Goal: Download file/media

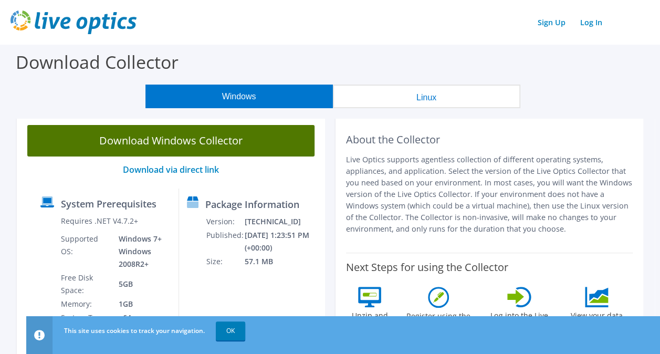
click at [254, 137] on link "Download Windows Collector" at bounding box center [170, 141] width 287 height 32
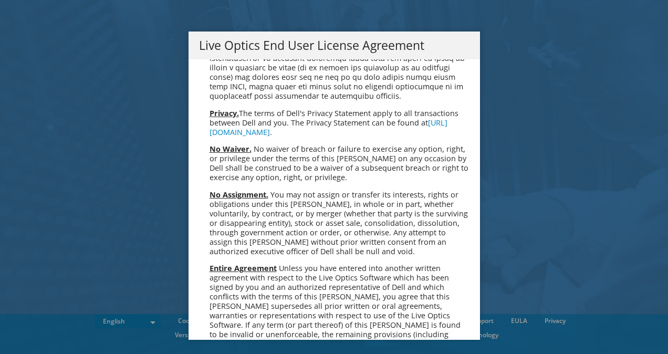
scroll to position [3972, 0]
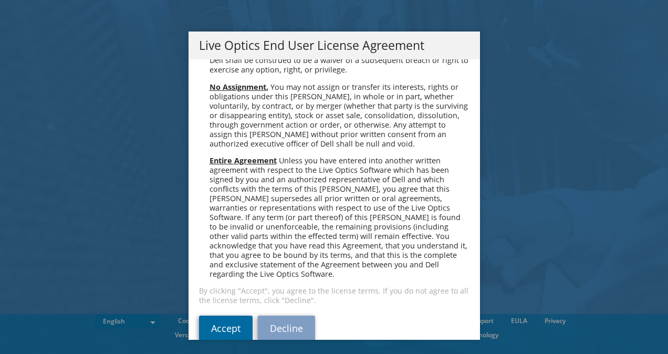
click at [224, 316] on link "Accept" at bounding box center [226, 328] width 54 height 25
